Goal: Information Seeking & Learning: Learn about a topic

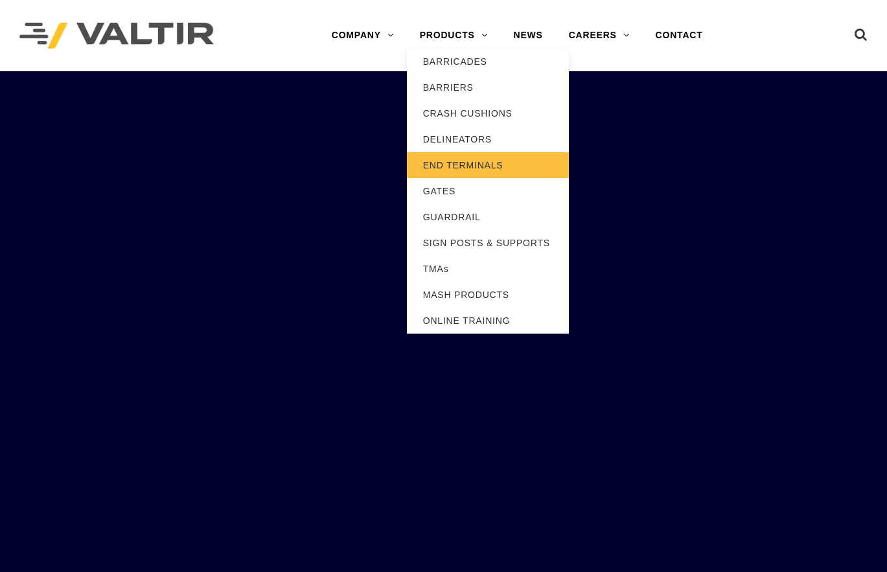
click at [471, 158] on link "END TERMINALS" at bounding box center [488, 165] width 162 height 26
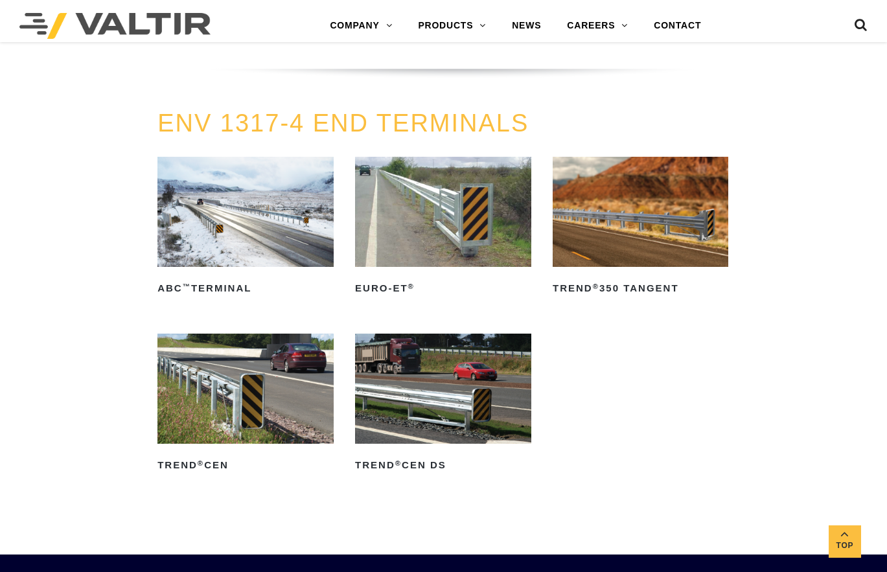
scroll to position [1426, 0]
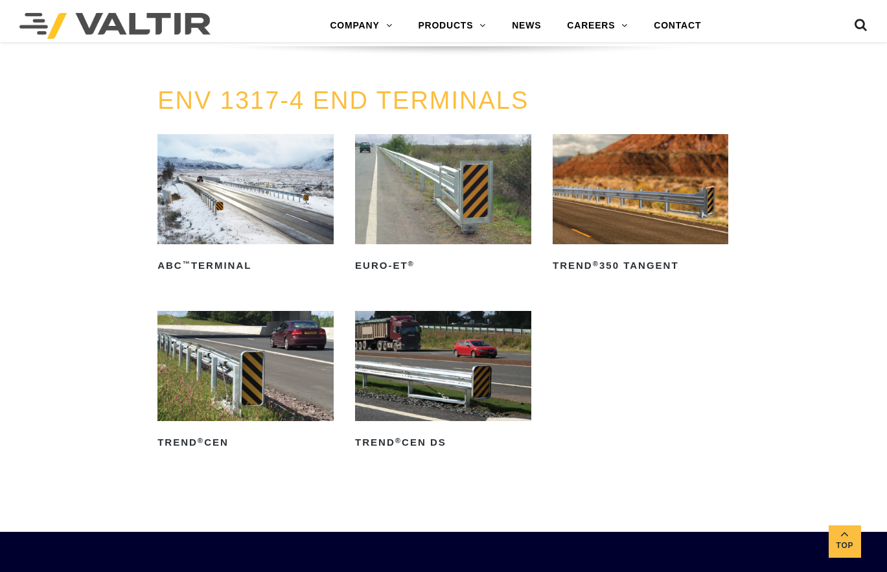
click at [464, 382] on img at bounding box center [443, 366] width 176 height 110
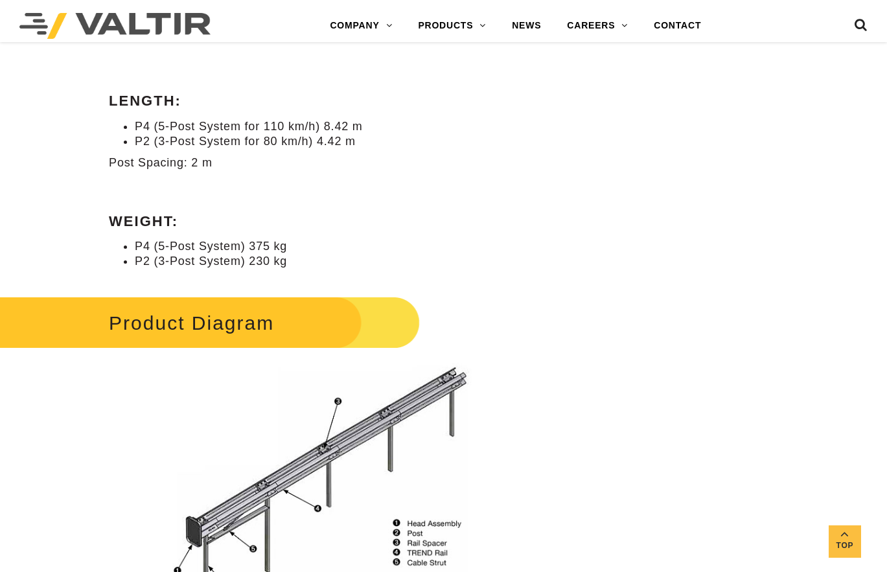
scroll to position [972, 0]
